Goal: Task Accomplishment & Management: Complete application form

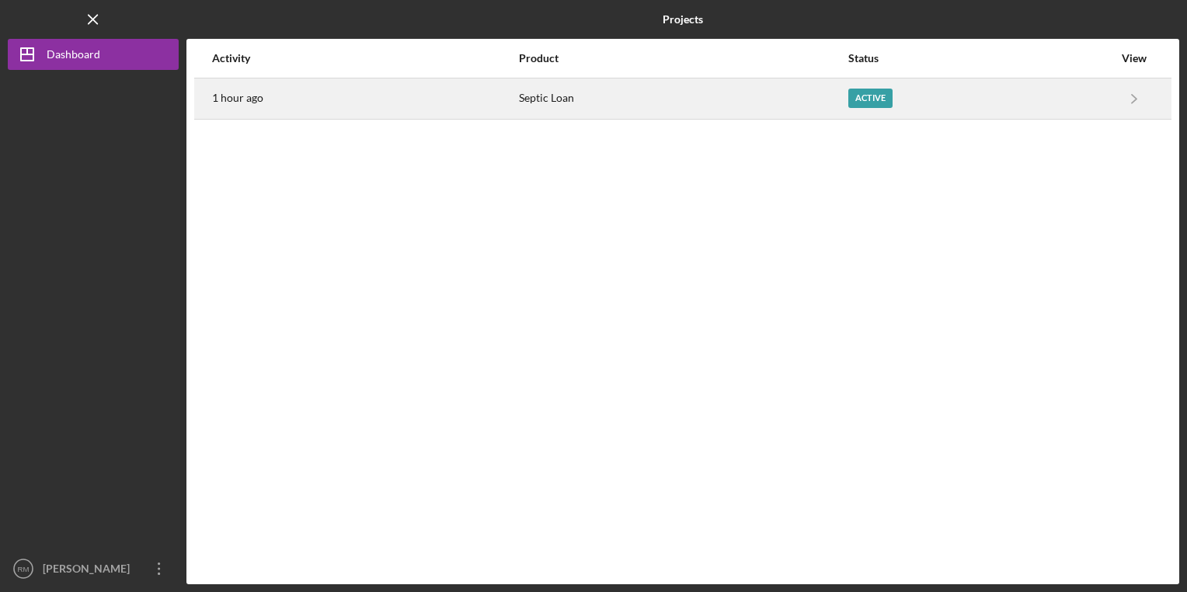
click at [559, 100] on div "Septic Loan" at bounding box center [683, 98] width 328 height 39
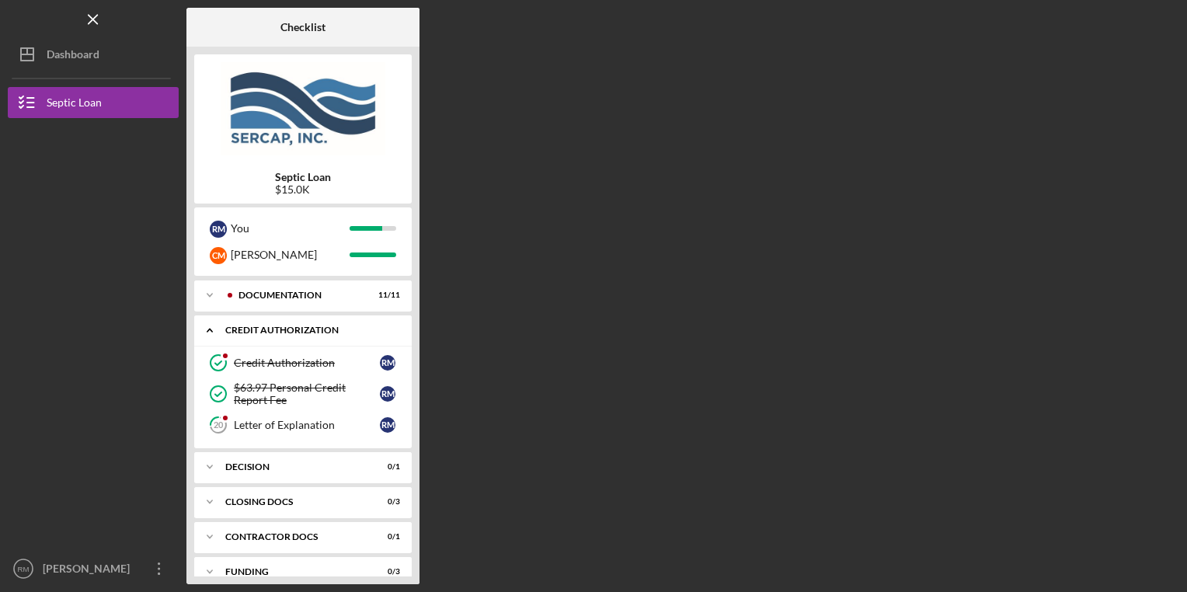
scroll to position [52, 0]
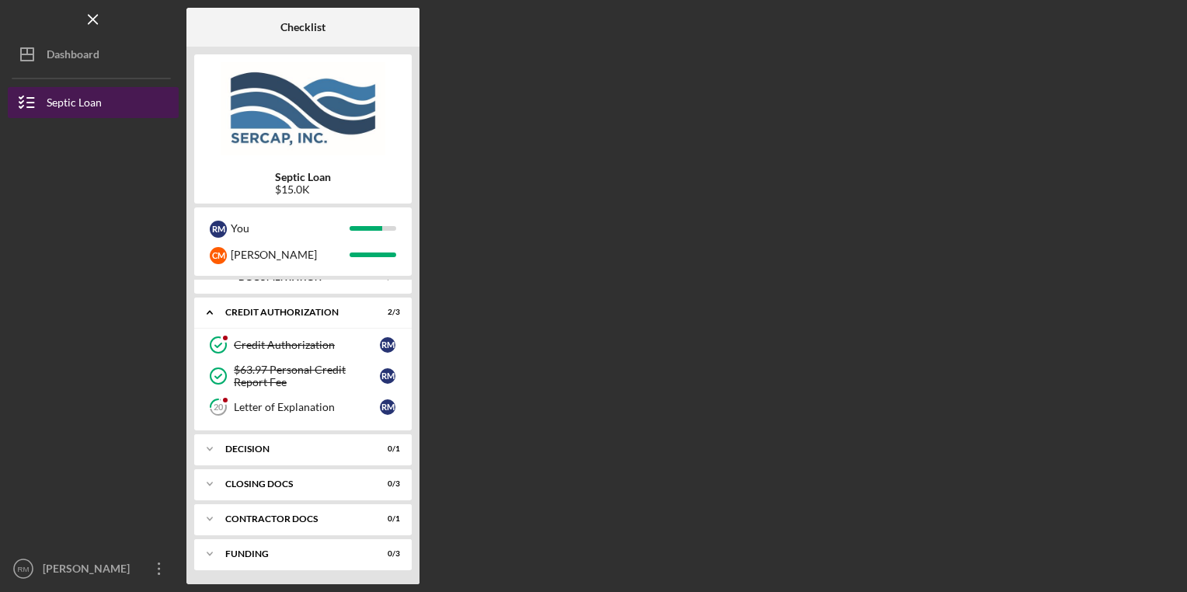
click at [87, 103] on div "Septic Loan" at bounding box center [74, 104] width 55 height 35
click at [87, 92] on div "Septic Loan" at bounding box center [74, 104] width 55 height 35
click at [77, 117] on div "Septic Loan" at bounding box center [74, 104] width 55 height 35
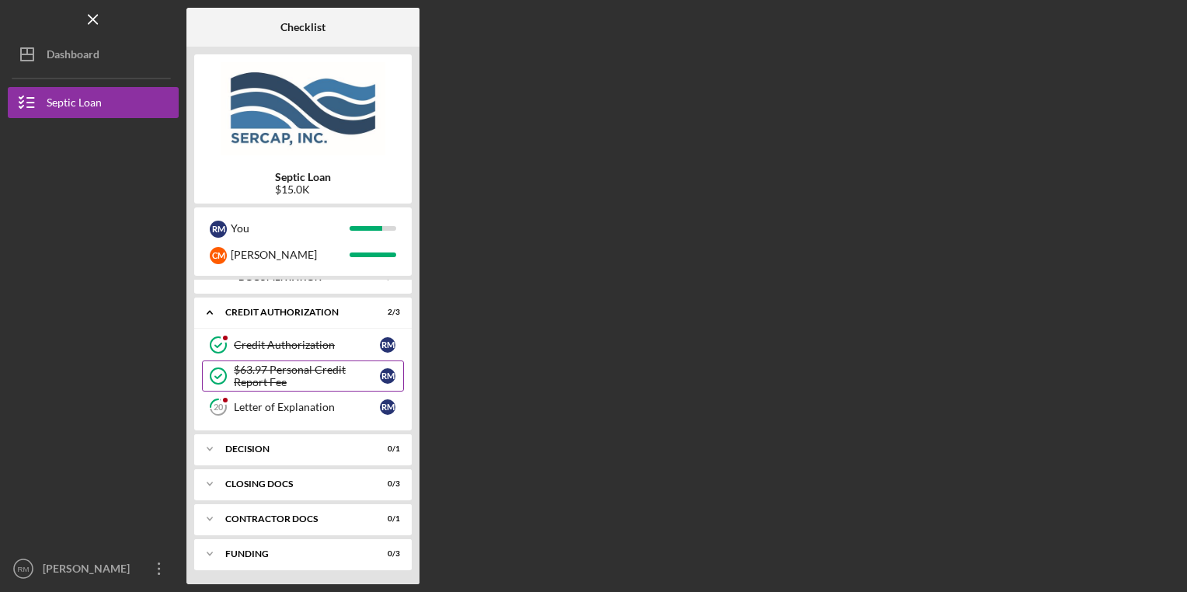
click at [322, 381] on div "$63.97 Personal Credit Report Fee" at bounding box center [307, 376] width 146 height 25
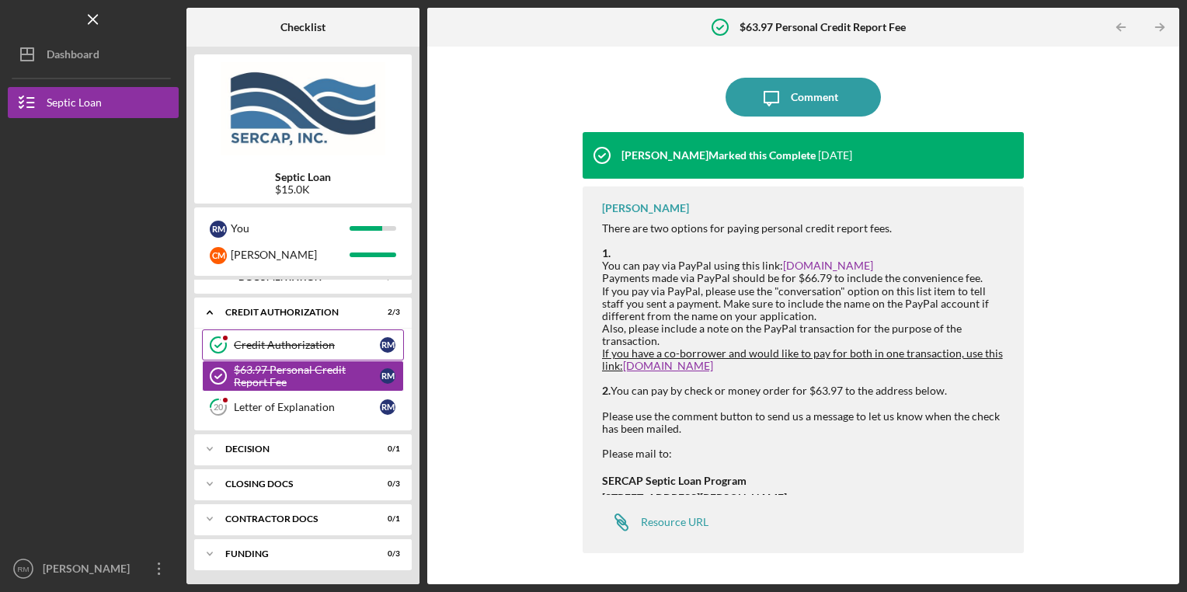
click at [246, 350] on div "Credit Authorization" at bounding box center [307, 345] width 146 height 12
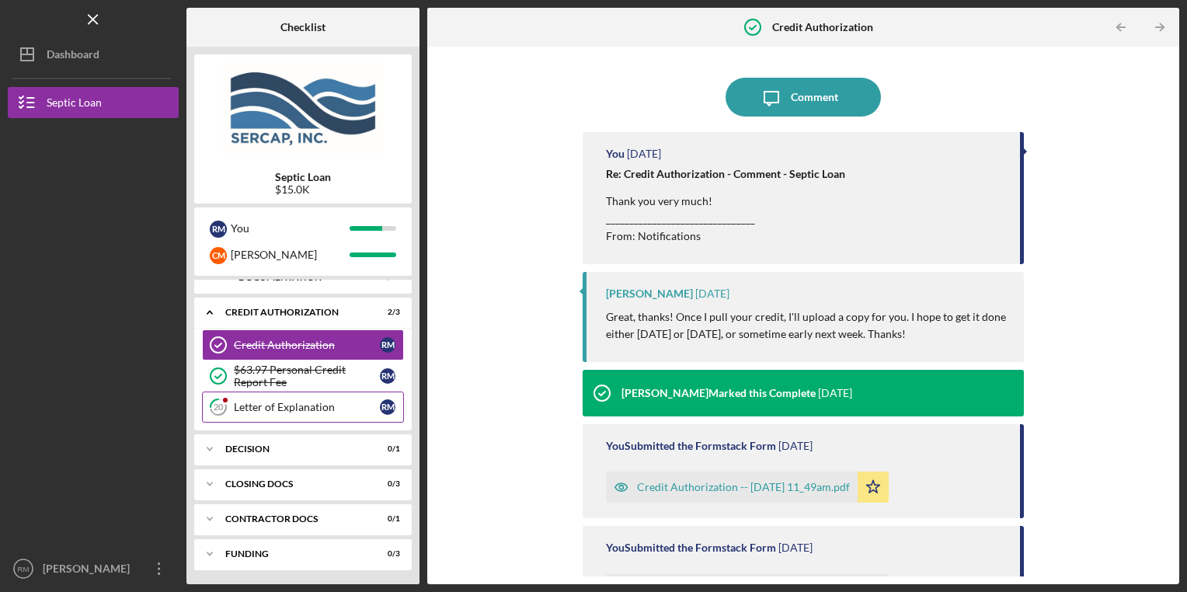
click at [296, 411] on div "Letter of Explanation" at bounding box center [307, 407] width 146 height 12
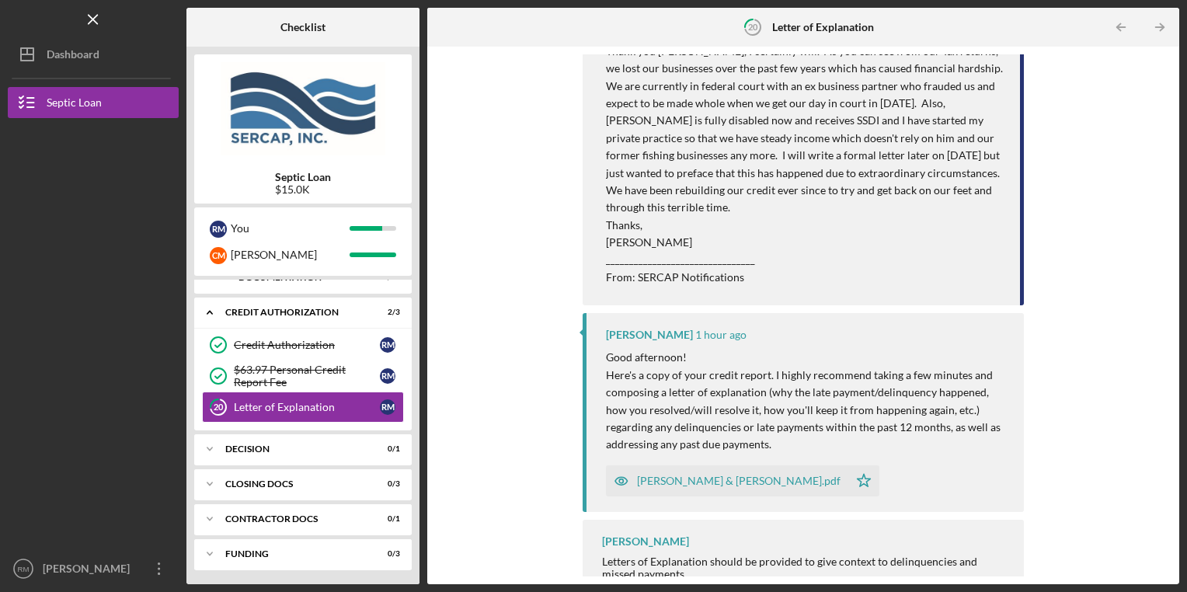
scroll to position [339, 0]
click at [713, 472] on div "[PERSON_NAME] & [PERSON_NAME].pdf" at bounding box center [739, 478] width 204 height 12
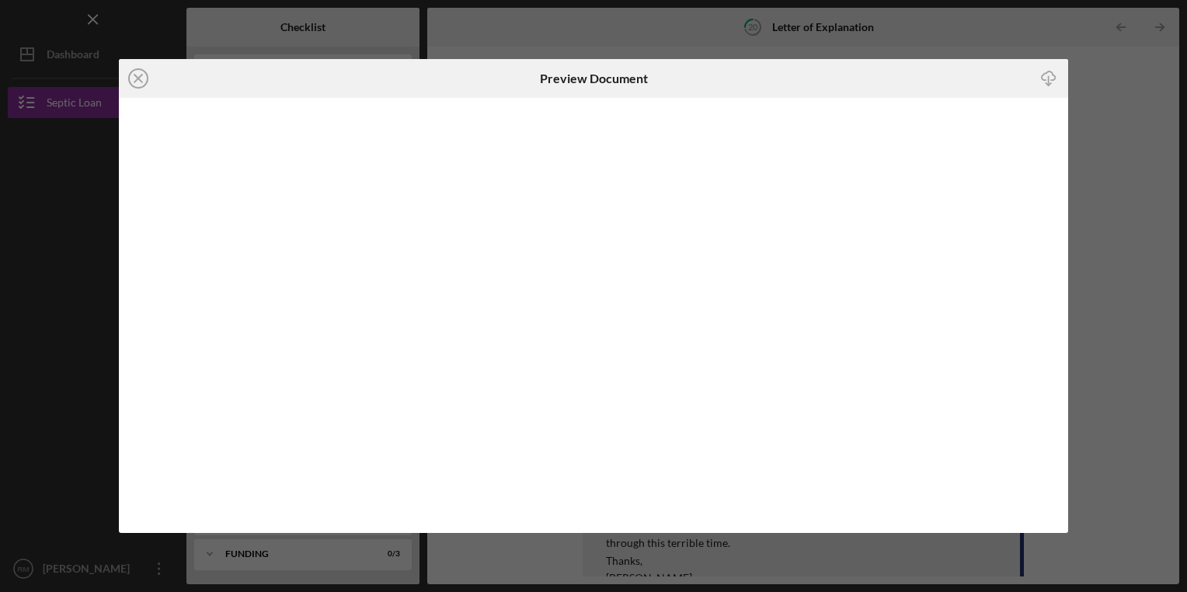
scroll to position [339, 0]
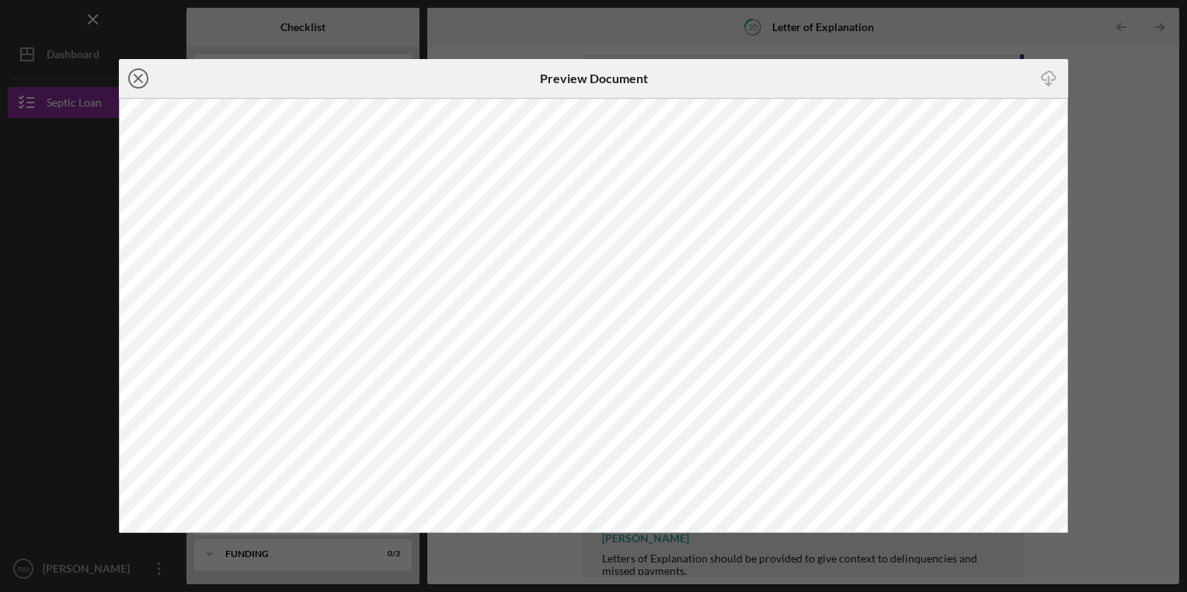
click at [140, 82] on icon "Icon/Close" at bounding box center [138, 78] width 39 height 39
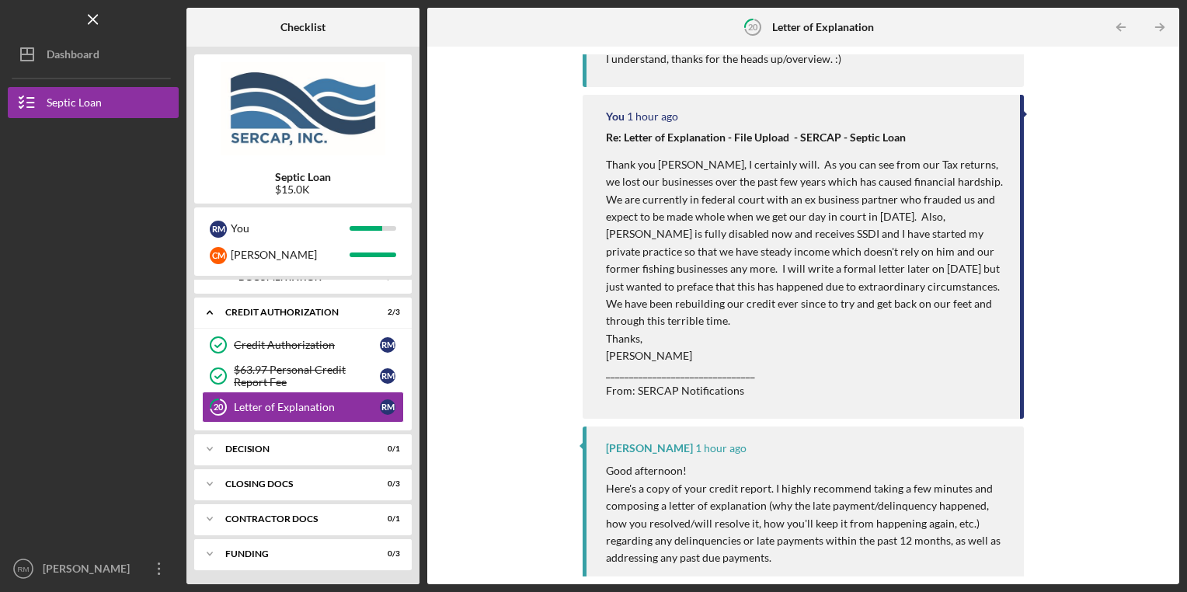
scroll to position [221, 0]
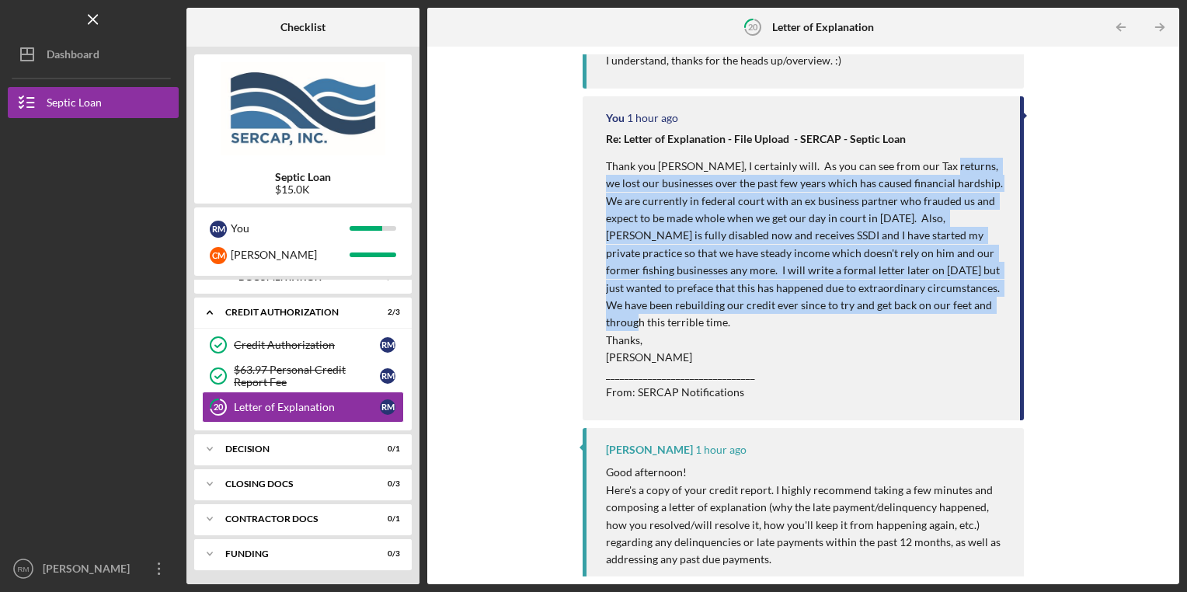
drag, startPoint x: 951, startPoint y: 309, endPoint x: 928, endPoint y: 169, distance: 141.8
click at [928, 169] on p "Thank you [PERSON_NAME], I certainly will. As you can see from our Tax returns,…" at bounding box center [805, 279] width 399 height 243
drag, startPoint x: 928, startPoint y: 169, endPoint x: 948, endPoint y: 191, distance: 29.7
copy p "we lost our businesses over the past few years which has caused financial hards…"
click at [696, 236] on p "Thank you [PERSON_NAME], I certainly will. As you can see from our Tax returns,…" at bounding box center [805, 279] width 399 height 243
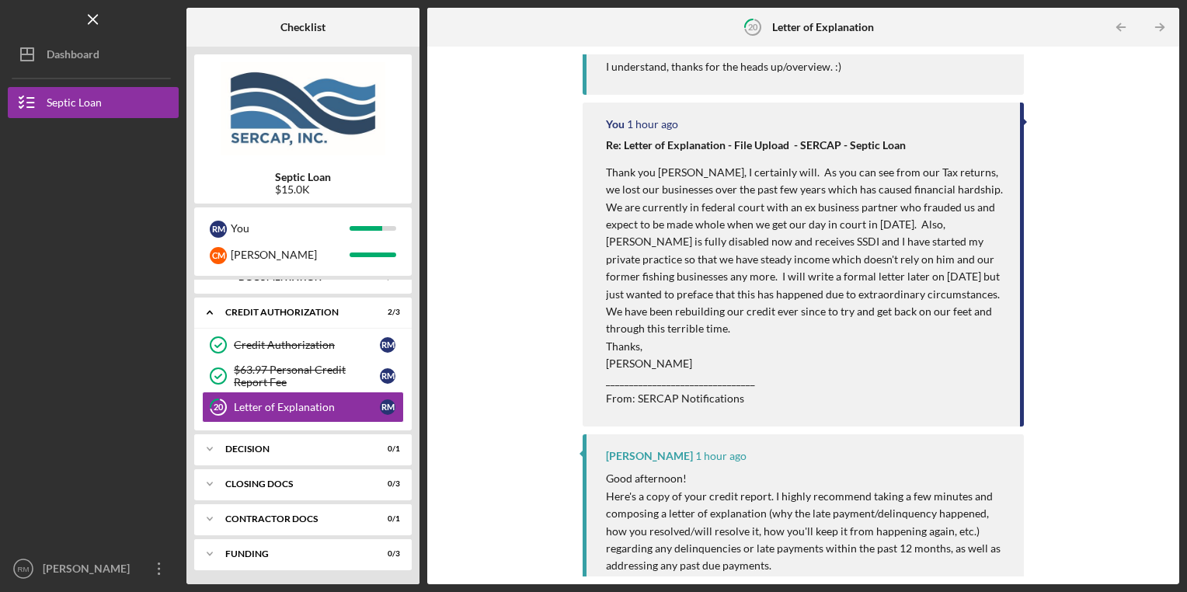
scroll to position [214, 0]
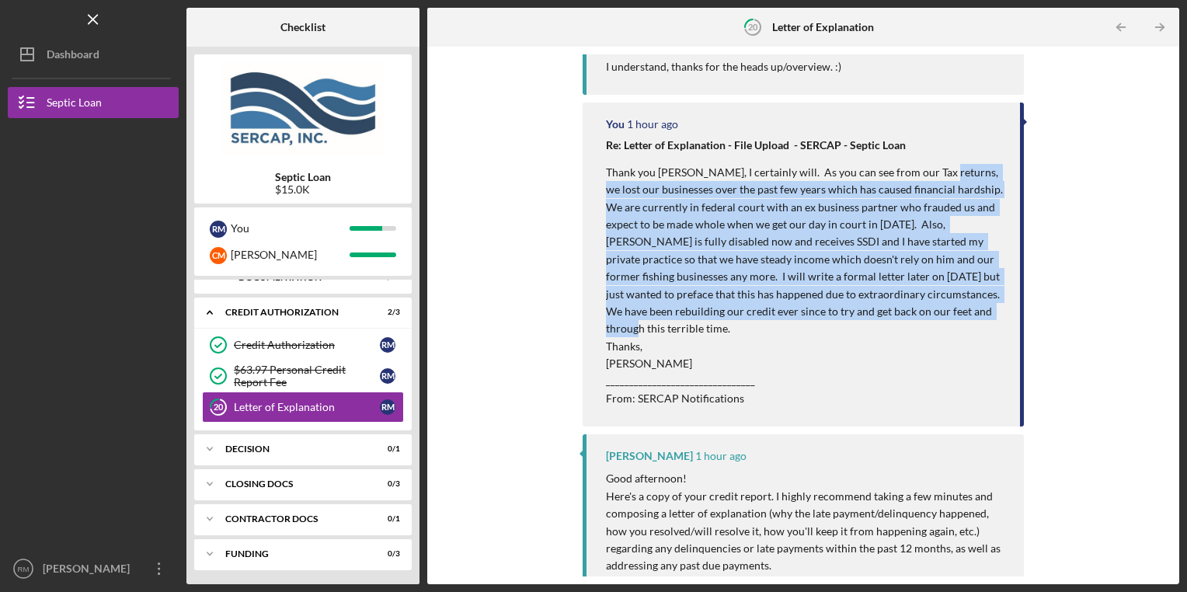
drag, startPoint x: 956, startPoint y: 315, endPoint x: 926, endPoint y: 176, distance: 143.1
click at [926, 176] on p "Thank you [PERSON_NAME], I certainly will. As you can see from our Tax returns,…" at bounding box center [805, 285] width 399 height 243
drag, startPoint x: 926, startPoint y: 176, endPoint x: 924, endPoint y: 197, distance: 21.1
copy p "we lost our businesses over the past few years which has caused financial hards…"
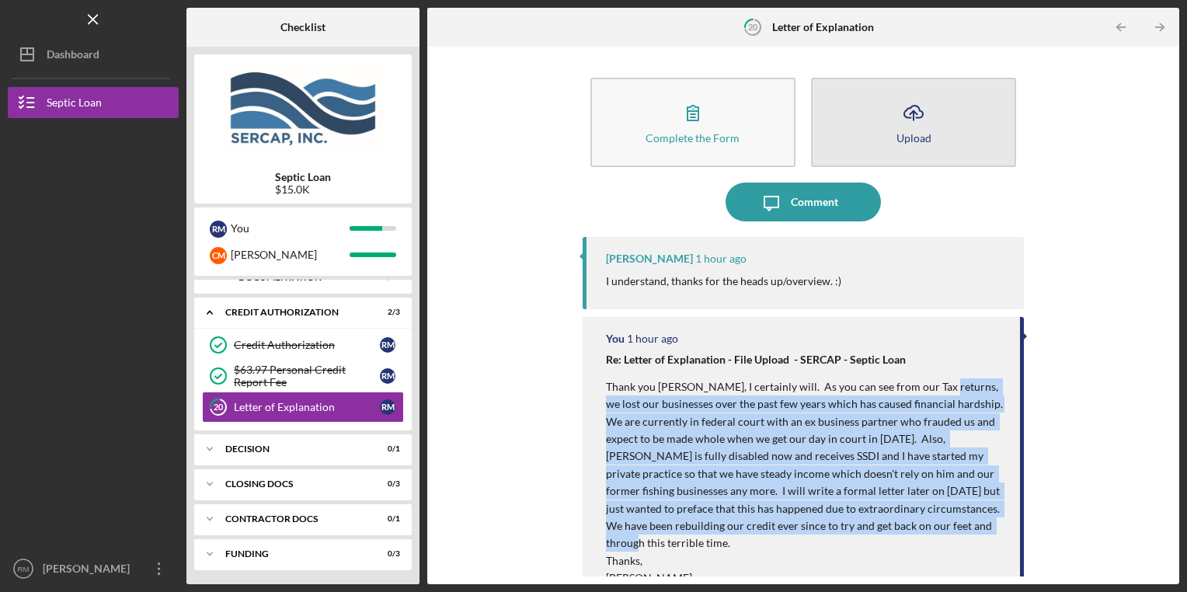
click at [894, 123] on icon "Icon/Upload" at bounding box center [913, 112] width 39 height 39
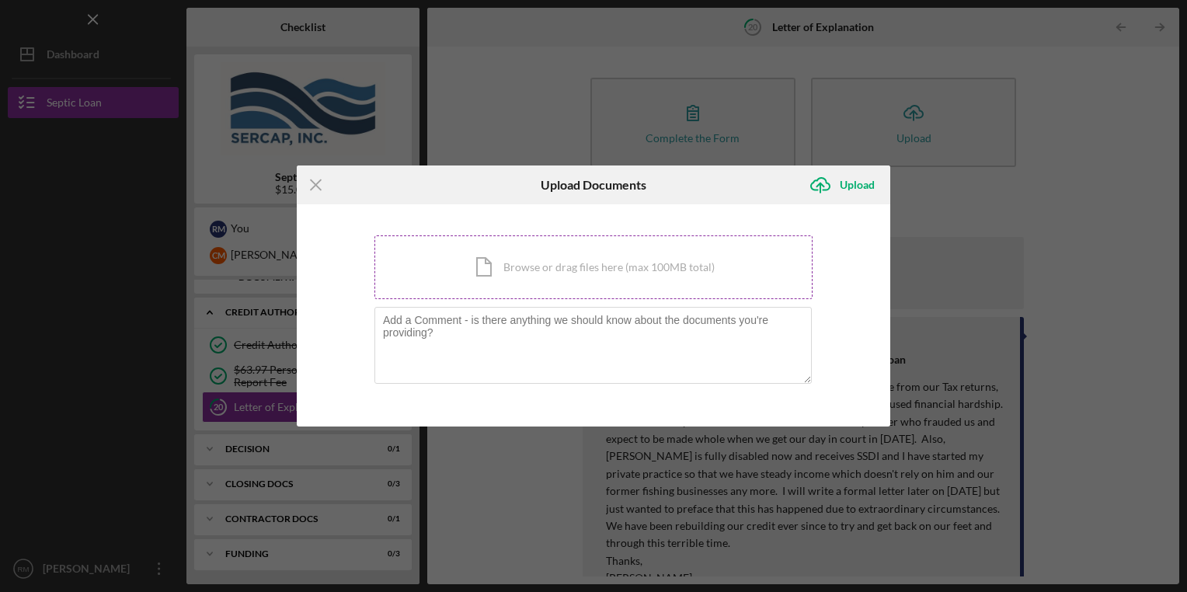
click at [581, 260] on div "Icon/Document Browse or drag files here (max 100MB total) Tap to choose files o…" at bounding box center [593, 267] width 438 height 64
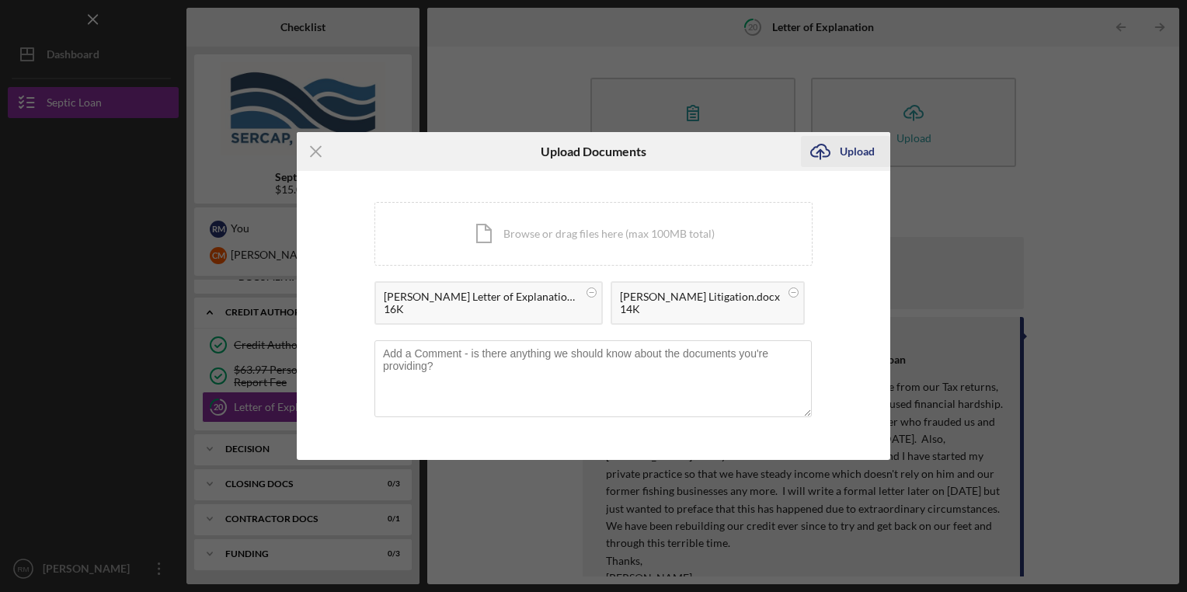
click at [838, 158] on icon "Icon/Upload" at bounding box center [820, 151] width 39 height 39
